Goal: Task Accomplishment & Management: Complete application form

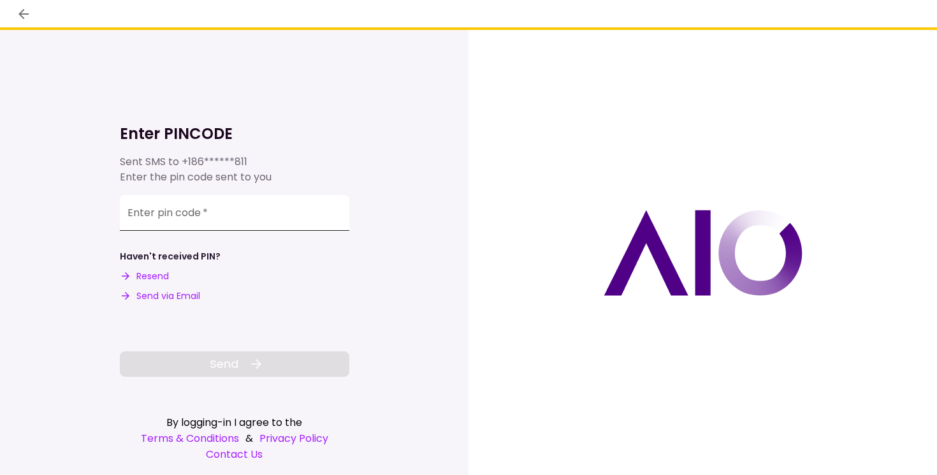
click at [196, 215] on input "Enter pin code   *" at bounding box center [234, 213] width 229 height 36
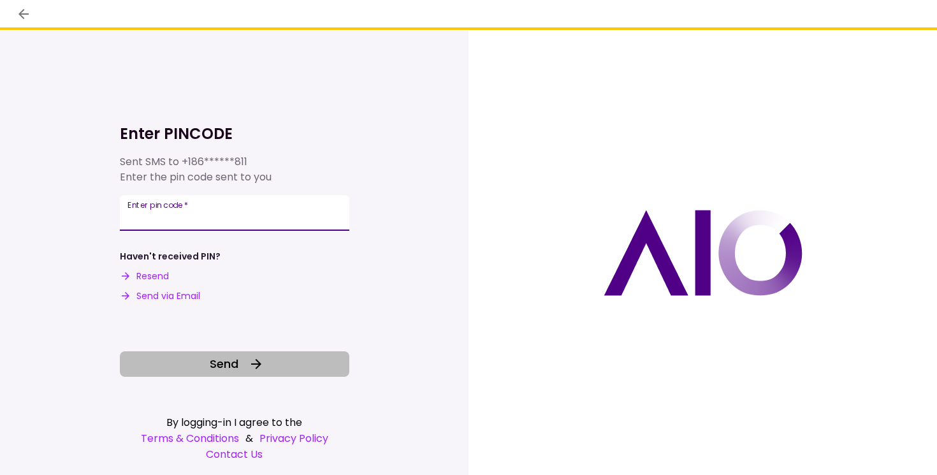
type input "******"
click at [233, 366] on span "Send" at bounding box center [224, 363] width 29 height 17
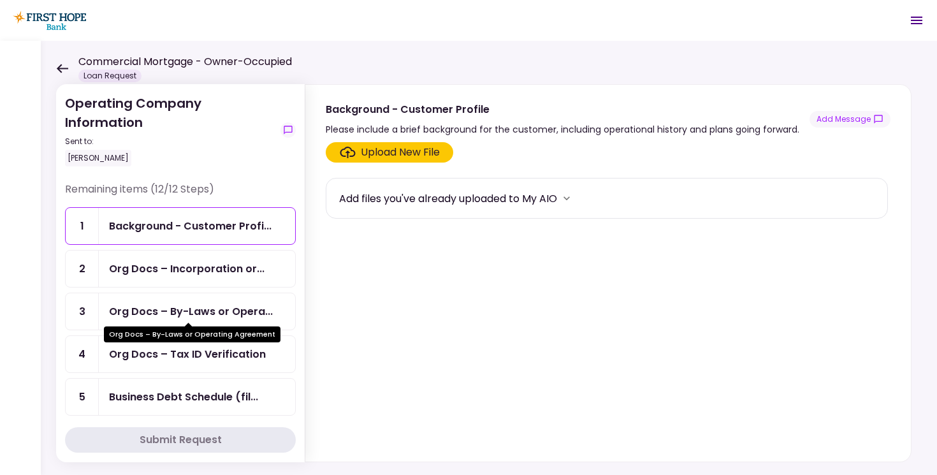
scroll to position [299, 0]
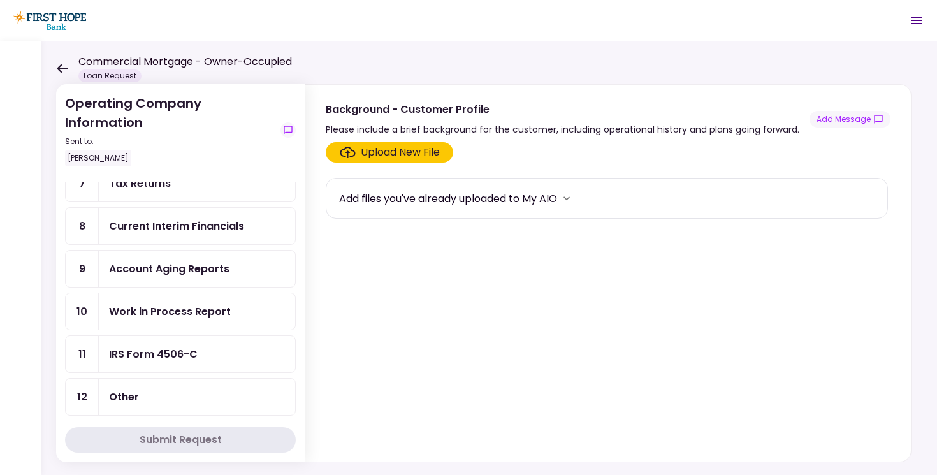
click at [235, 389] on div "Other" at bounding box center [197, 397] width 176 height 16
click at [408, 149] on div "Upload New File" at bounding box center [400, 152] width 79 height 15
click at [0, 0] on input "Upload New File" at bounding box center [0, 0] width 0 height 0
click at [392, 140] on div "Upload New File Add files you've already uploaded to My AIO" at bounding box center [607, 299] width 605 height 324
click at [399, 153] on div "Upload New File" at bounding box center [400, 152] width 79 height 15
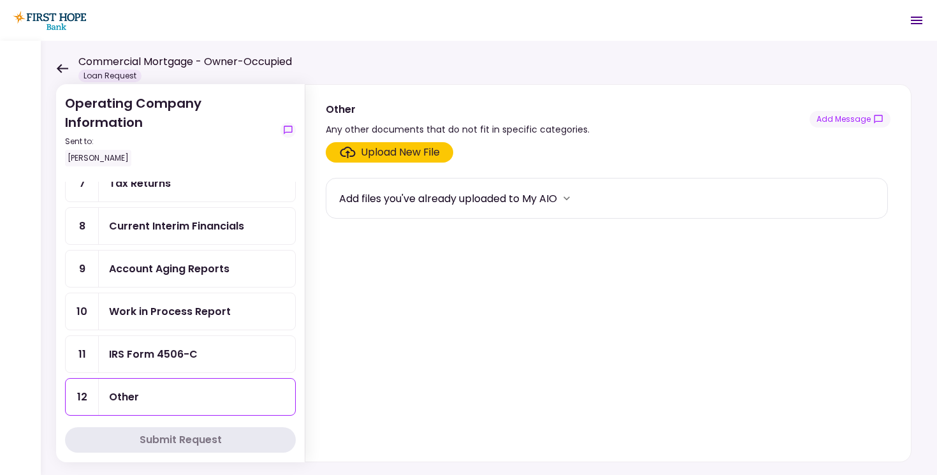
click at [0, 0] on input "Upload New File" at bounding box center [0, 0] width 0 height 0
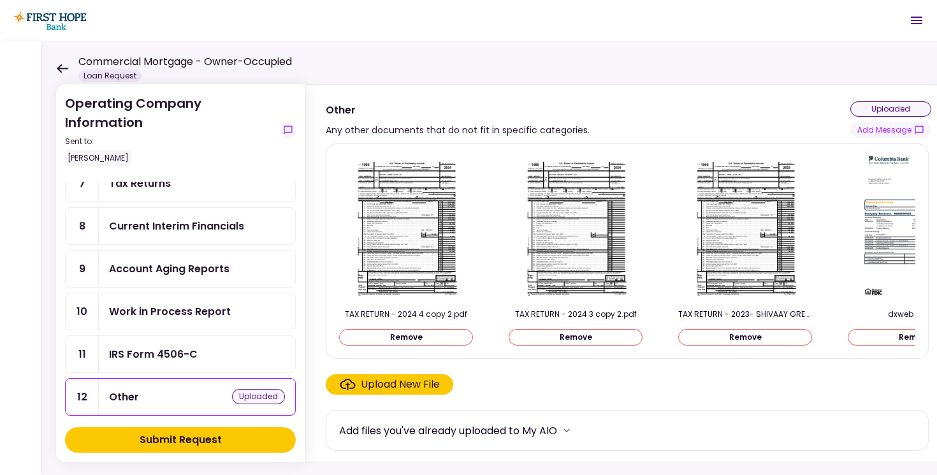
click at [261, 438] on button "Submit Request" at bounding box center [180, 439] width 231 height 25
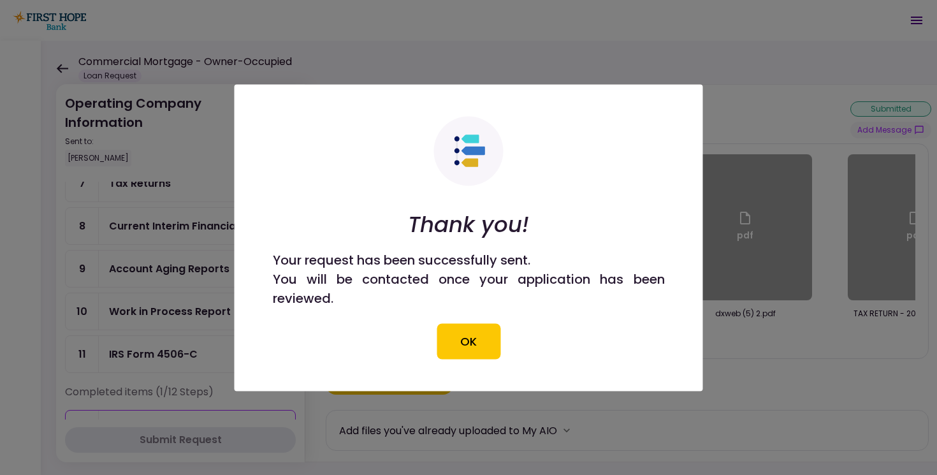
click at [470, 360] on section "Thank you! Your request has been successfully sent. You will be contacted once …" at bounding box center [468, 237] width 468 height 306
click at [468, 349] on button "OK" at bounding box center [468, 341] width 64 height 36
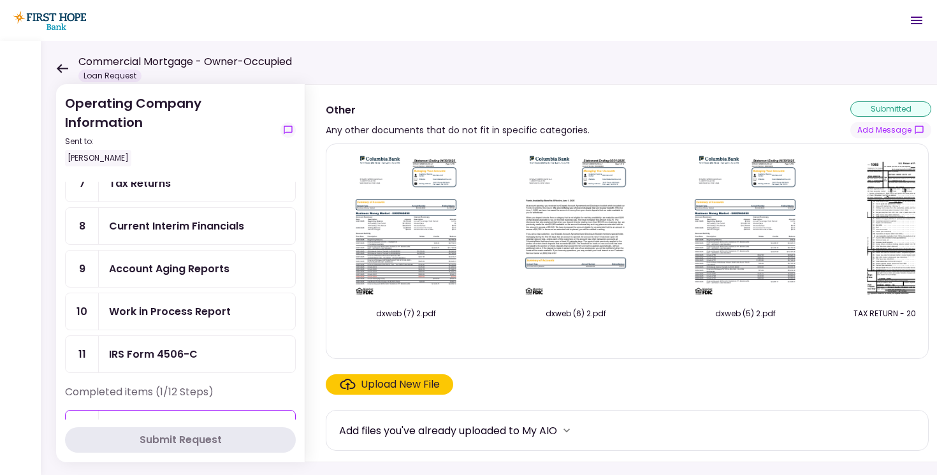
click at [59, 64] on icon at bounding box center [62, 69] width 12 height 10
